Goal: Transaction & Acquisition: Book appointment/travel/reservation

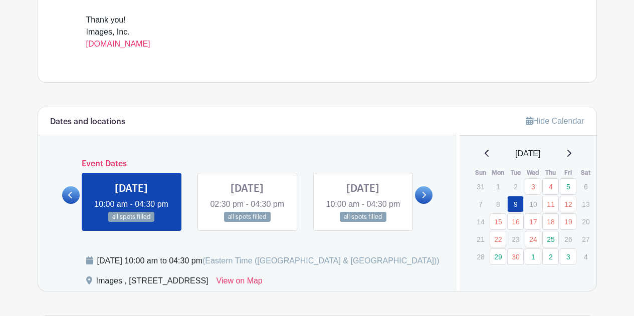
scroll to position [451, 0]
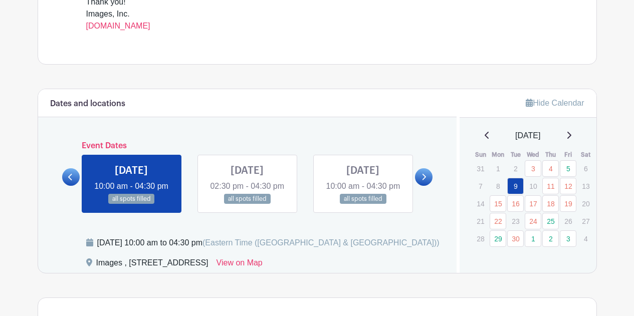
click at [425, 181] on icon at bounding box center [424, 177] width 5 height 8
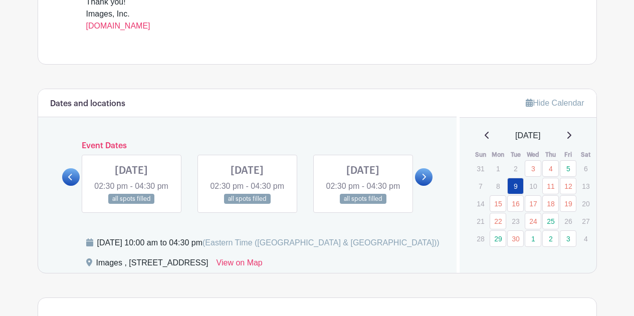
click at [425, 181] on icon at bounding box center [424, 177] width 5 height 8
click at [247, 205] on link at bounding box center [247, 205] width 0 height 0
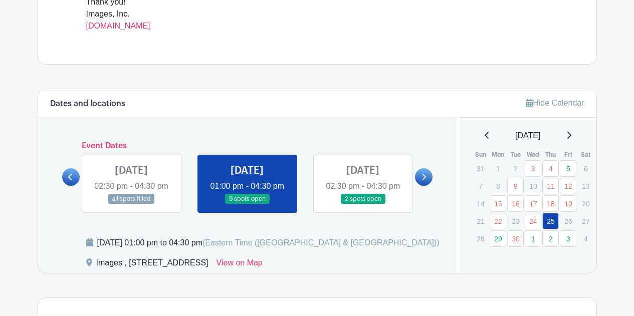
scroll to position [501, 0]
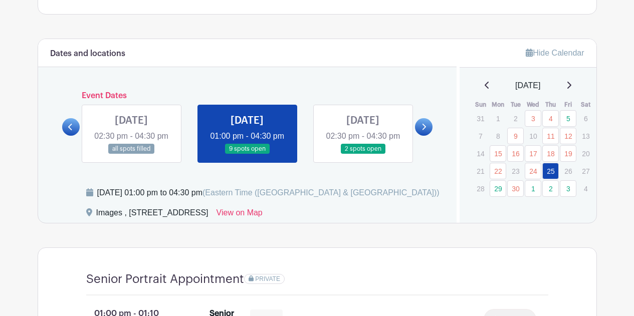
click at [247, 154] on link at bounding box center [247, 154] width 0 height 0
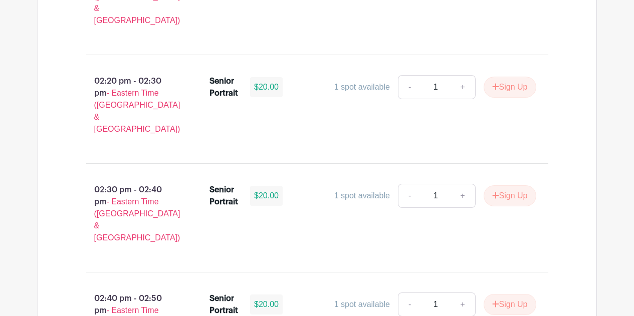
scroll to position [1554, 0]
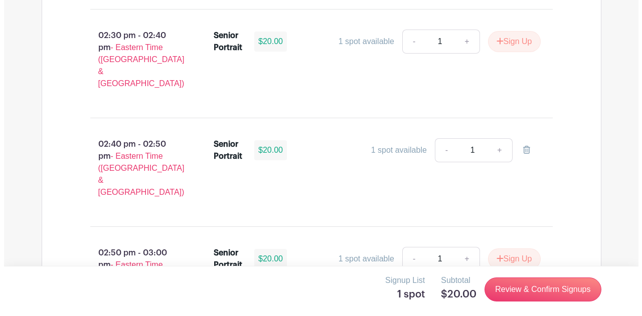
scroll to position [1804, 0]
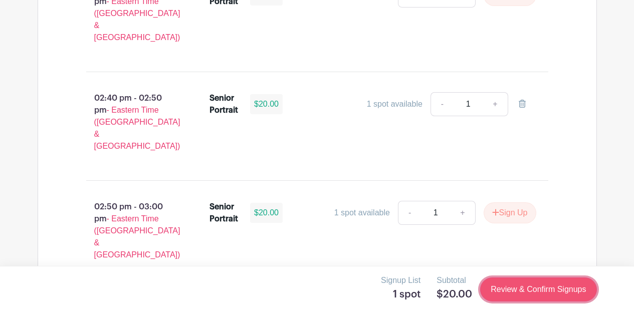
click at [541, 295] on link "Review & Confirm Signups" at bounding box center [538, 290] width 116 height 24
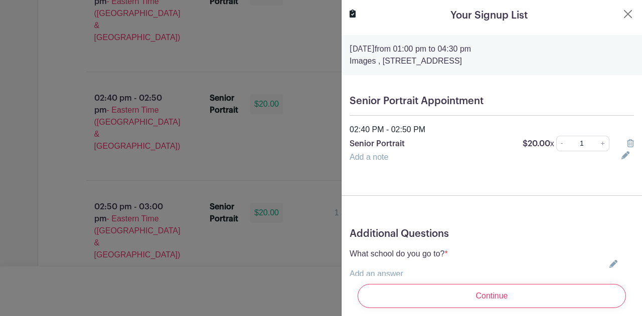
click at [358, 160] on link "Add a note" at bounding box center [368, 157] width 39 height 9
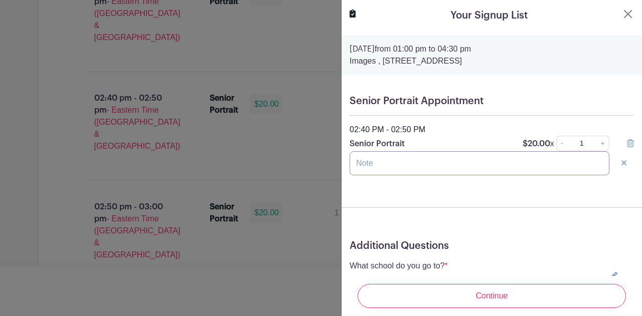
click at [401, 160] on input "text" at bounding box center [479, 163] width 260 height 24
type input "j"
click at [437, 195] on form "[DATE] 01:00 pm to 04:30 pm Images , [STREET_ADDRESS] Senior Portrait Appointme…" at bounding box center [491, 195] width 300 height 321
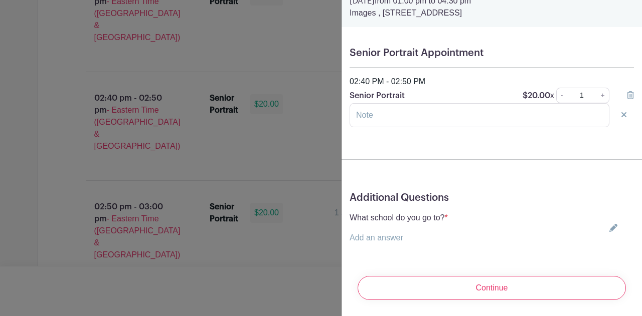
scroll to position [56, 0]
click at [366, 234] on link "Add an answer" at bounding box center [376, 238] width 54 height 9
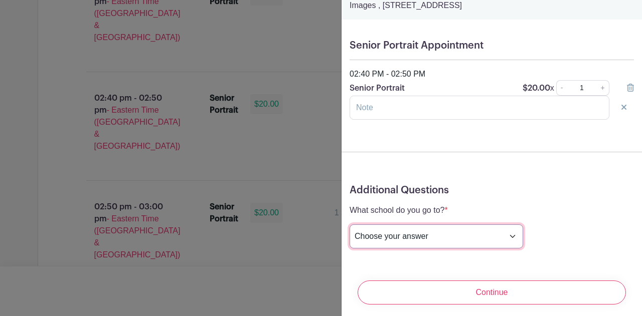
click at [467, 238] on select "Choose your answer [GEOGRAPHIC_DATA] High [PERSON_NAME] High [PERSON_NAME] High…" at bounding box center [435, 237] width 173 height 24
select select "3942"
click at [349, 225] on select "Choose your answer [GEOGRAPHIC_DATA] High [PERSON_NAME] High [PERSON_NAME] High…" at bounding box center [435, 237] width 173 height 24
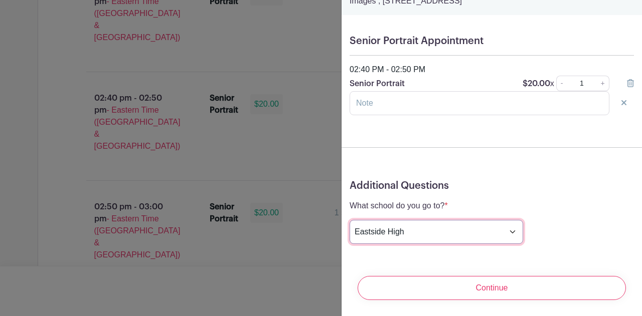
scroll to position [68, 0]
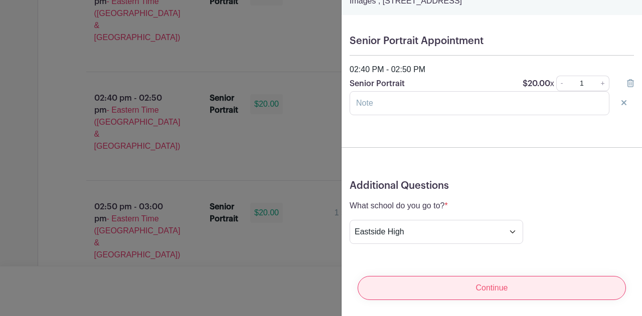
click at [484, 281] on input "Continue" at bounding box center [491, 288] width 268 height 24
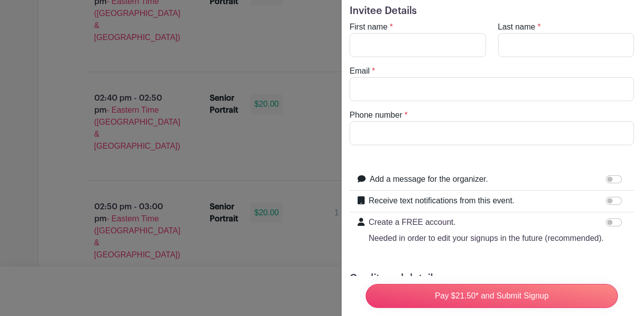
scroll to position [0, 0]
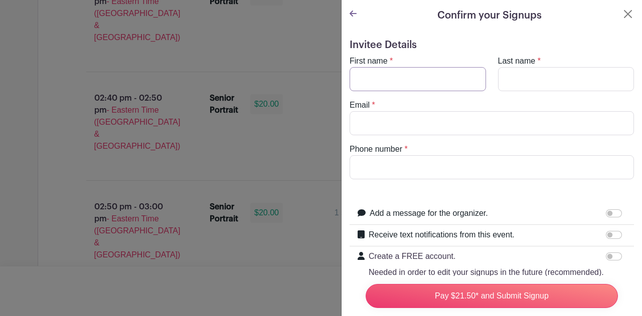
click at [362, 76] on input "First name" at bounding box center [417, 79] width 136 height 24
type input "[PERSON_NAME]"
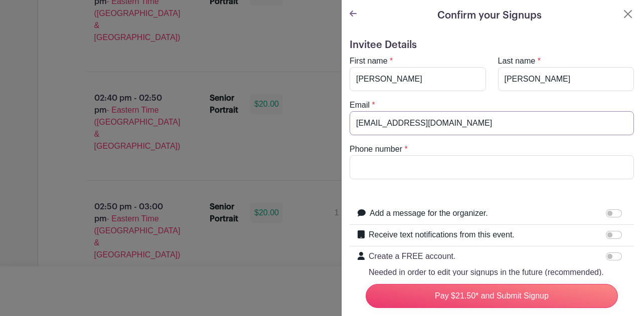
type input "[EMAIL_ADDRESS][DOMAIN_NAME]"
click at [371, 171] on input "Phone number" at bounding box center [491, 167] width 284 height 24
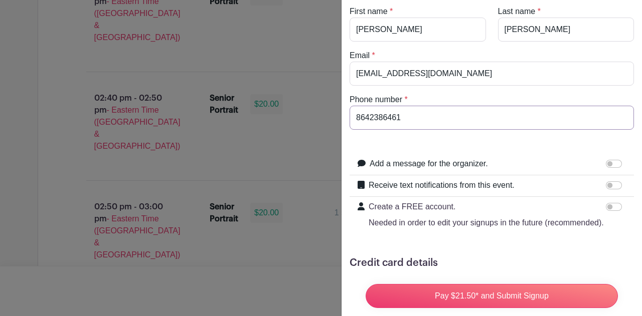
scroll to position [50, 0]
type input "8642386461"
click at [610, 183] on input "Receive text notifications from this event." at bounding box center [613, 185] width 16 height 8
checkbox input "true"
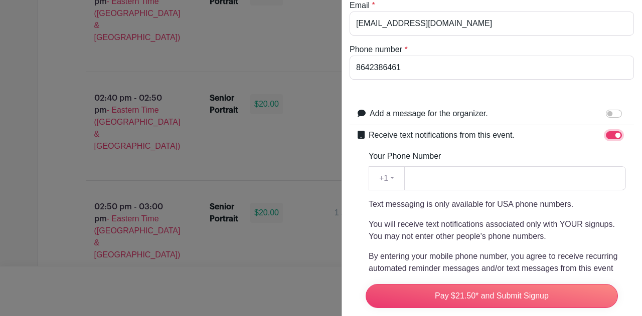
scroll to position [100, 0]
click at [447, 183] on input "Your Phone Number" at bounding box center [515, 178] width 222 height 24
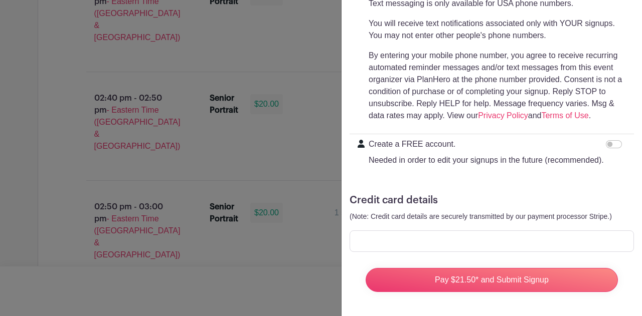
scroll to position [320, 0]
type input "8642386461"
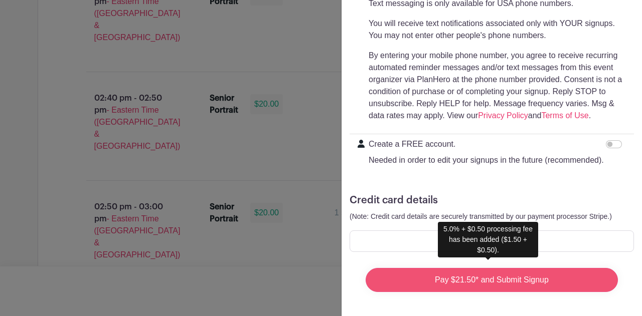
click at [500, 277] on input "Pay $21.50* and Submit Signup" at bounding box center [491, 280] width 252 height 24
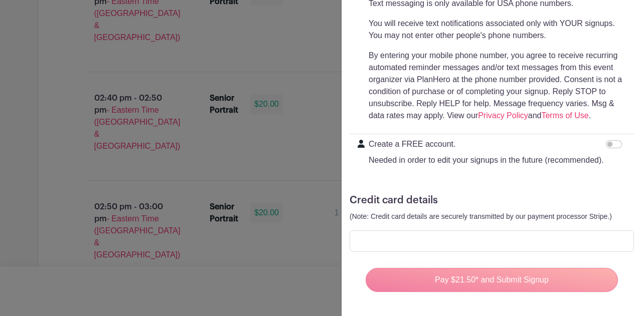
click at [484, 273] on div "Pay $21.50* and Submit Signup" at bounding box center [491, 280] width 268 height 40
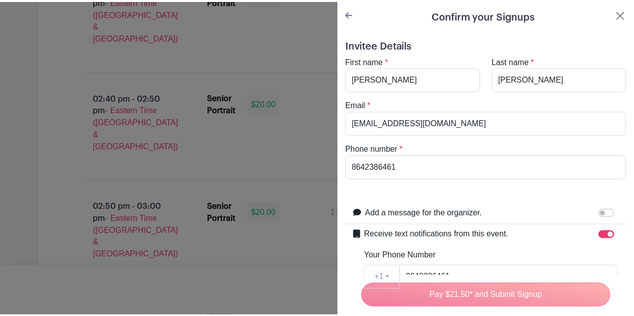
scroll to position [1809, 0]
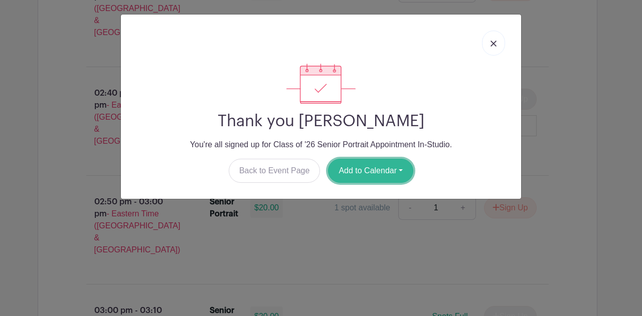
click at [398, 169] on button "Add to Calendar" at bounding box center [370, 171] width 85 height 24
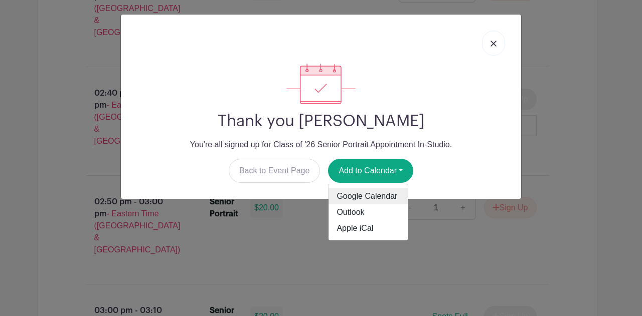
click at [362, 196] on link "Google Calendar" at bounding box center [367, 196] width 79 height 16
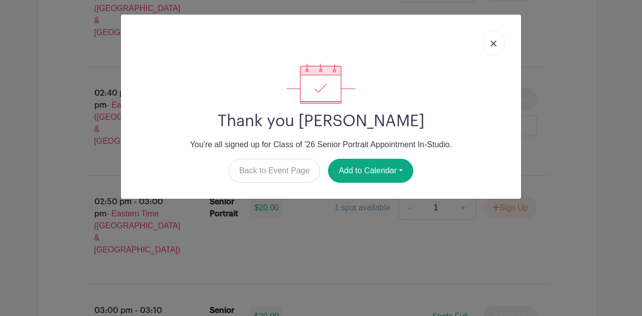
click at [494, 38] on link at bounding box center [493, 43] width 23 height 25
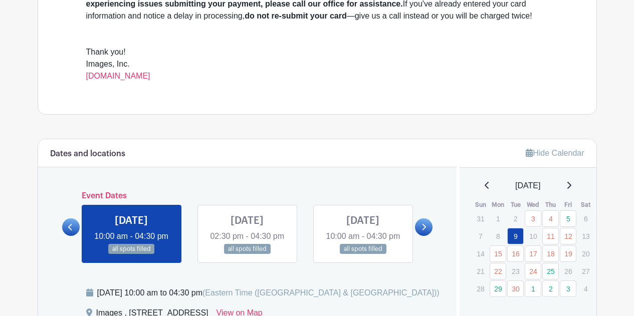
scroll to position [200, 0]
